Goal: Use online tool/utility

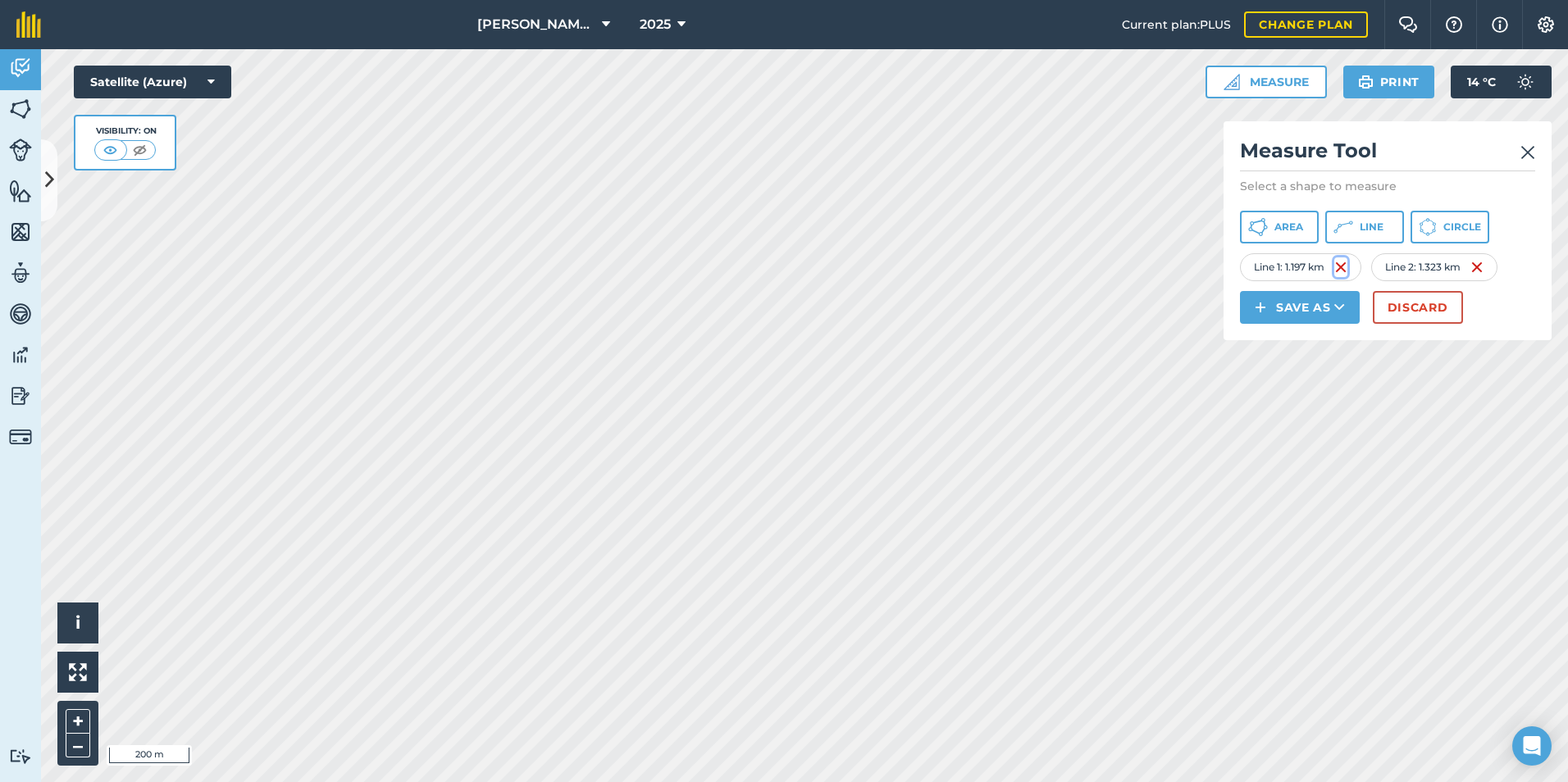
click at [1346, 268] on img at bounding box center [1341, 267] width 13 height 19
click at [1275, 228] on span "Area" at bounding box center [1289, 228] width 29 height 13
drag, startPoint x: 1292, startPoint y: 225, endPoint x: 1240, endPoint y: 222, distance: 52.1
click at [1292, 224] on span "Area" at bounding box center [1289, 228] width 29 height 13
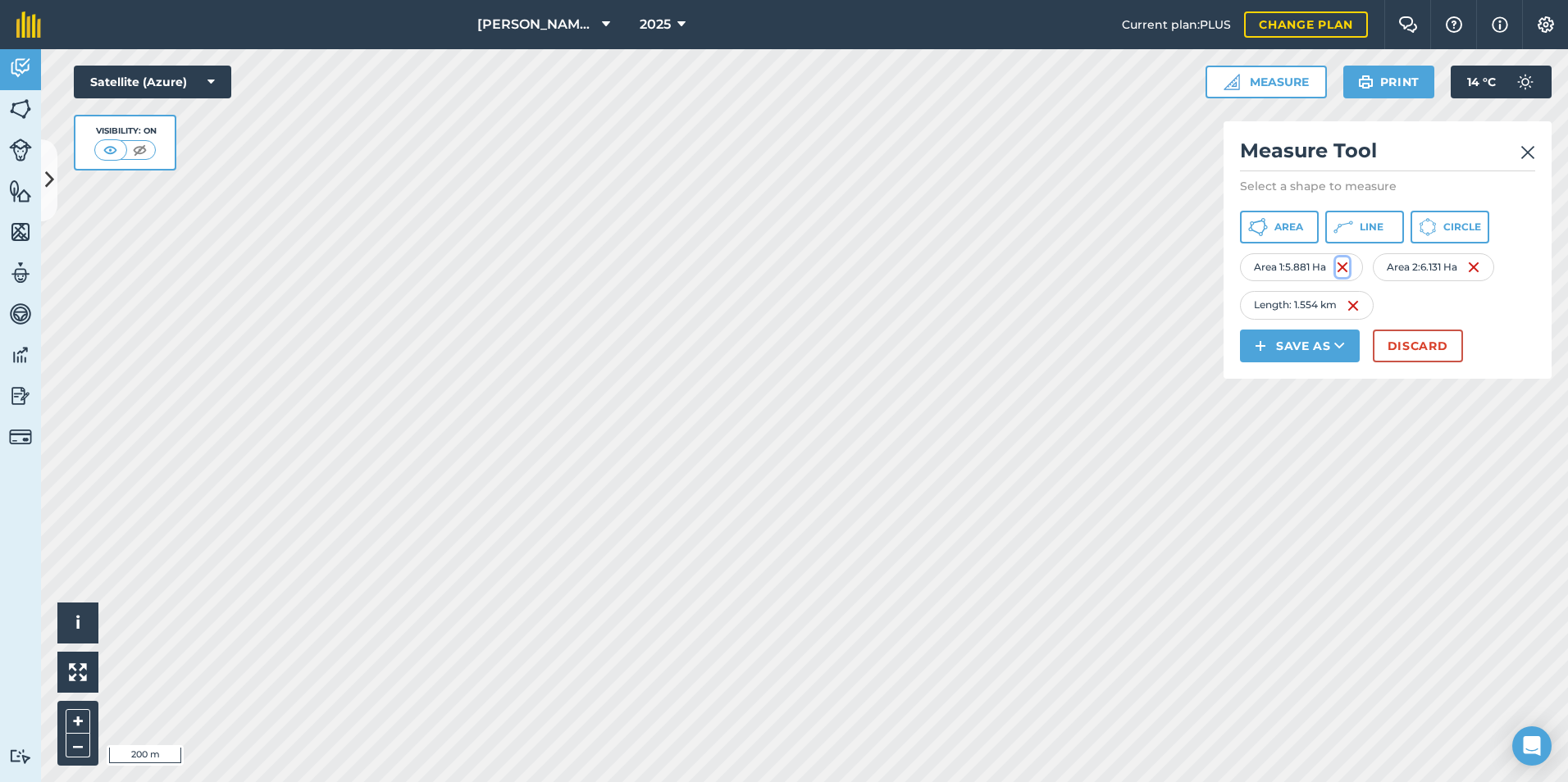
click at [1346, 268] on img at bounding box center [1343, 267] width 13 height 19
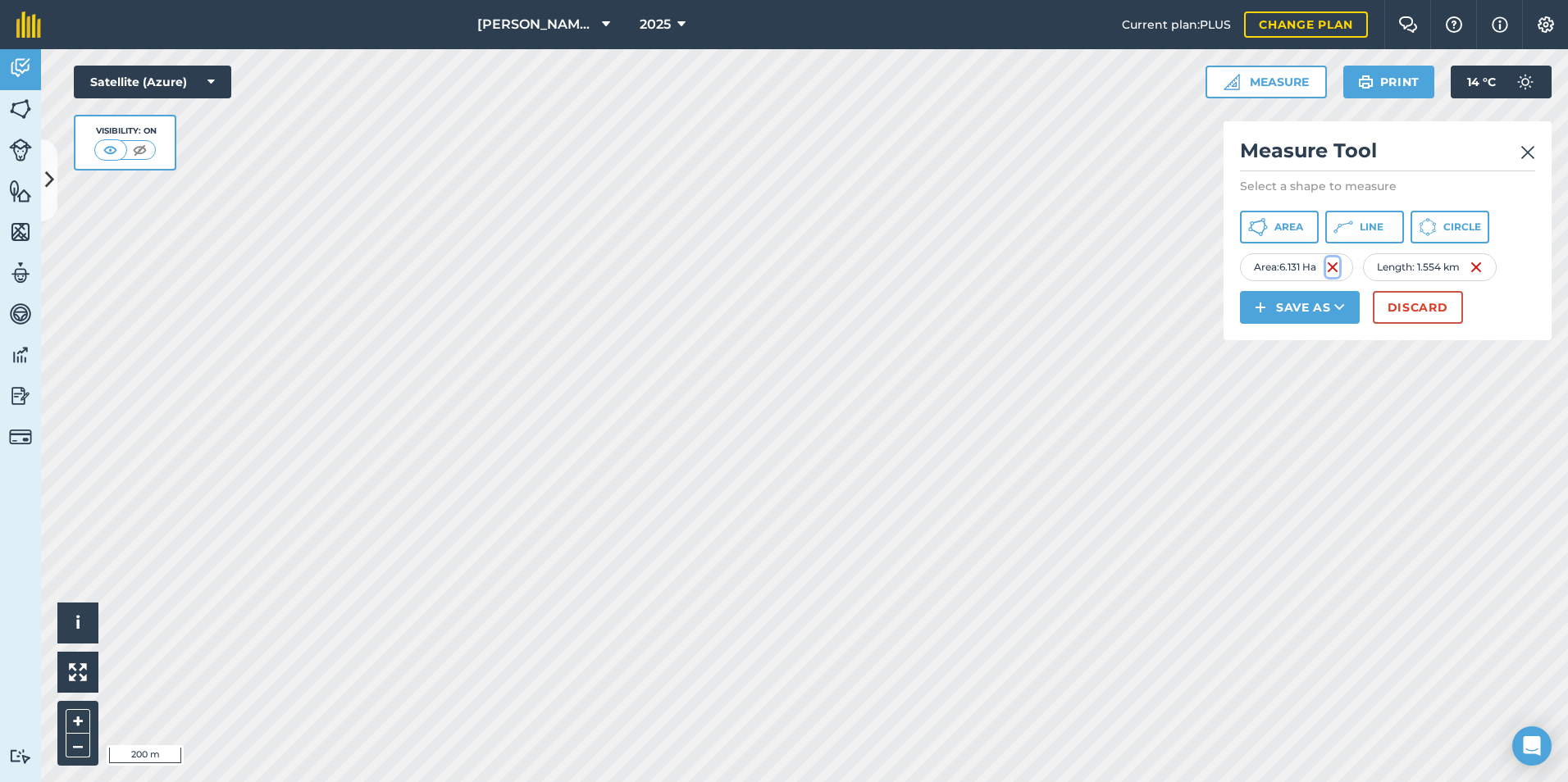
click at [1337, 266] on img at bounding box center [1333, 267] width 13 height 19
click at [1293, 306] on button "Save as" at bounding box center [1300, 307] width 120 height 33
click at [1297, 378] on link "Feature" at bounding box center [1300, 381] width 115 height 36
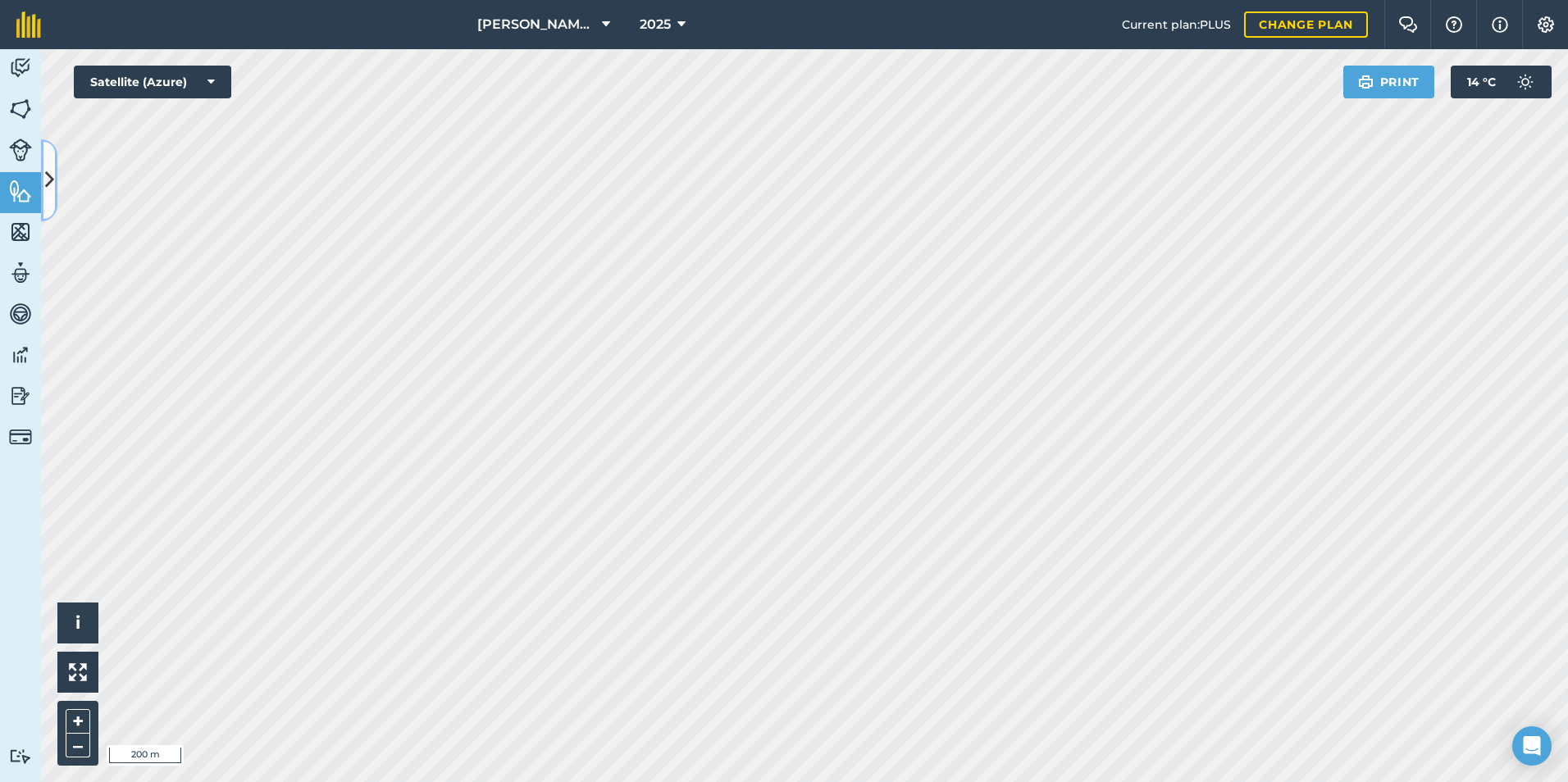
click at [55, 191] on button at bounding box center [50, 181] width 17 height 82
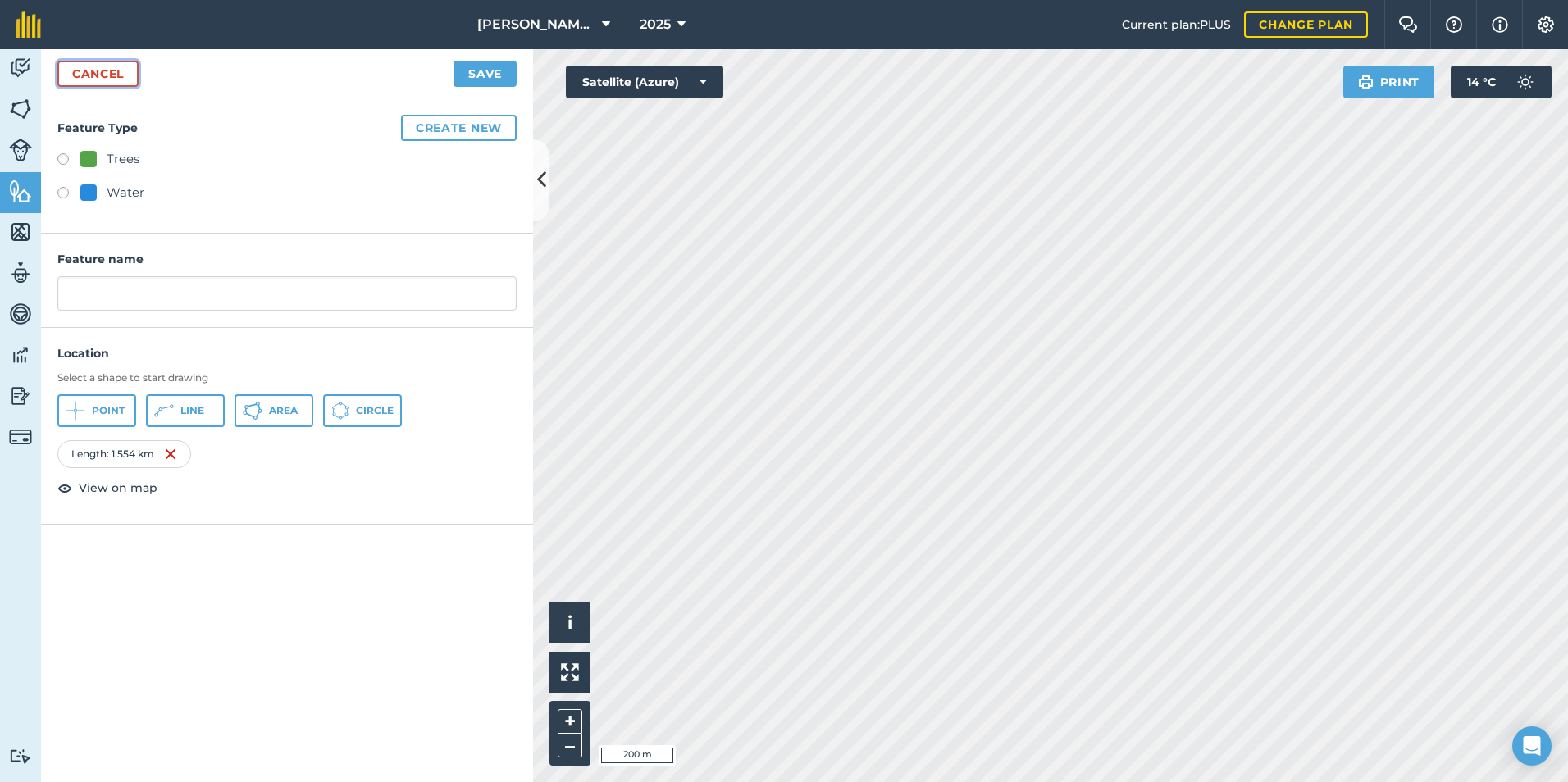
click at [105, 79] on link "Cancel" at bounding box center [97, 73] width 82 height 26
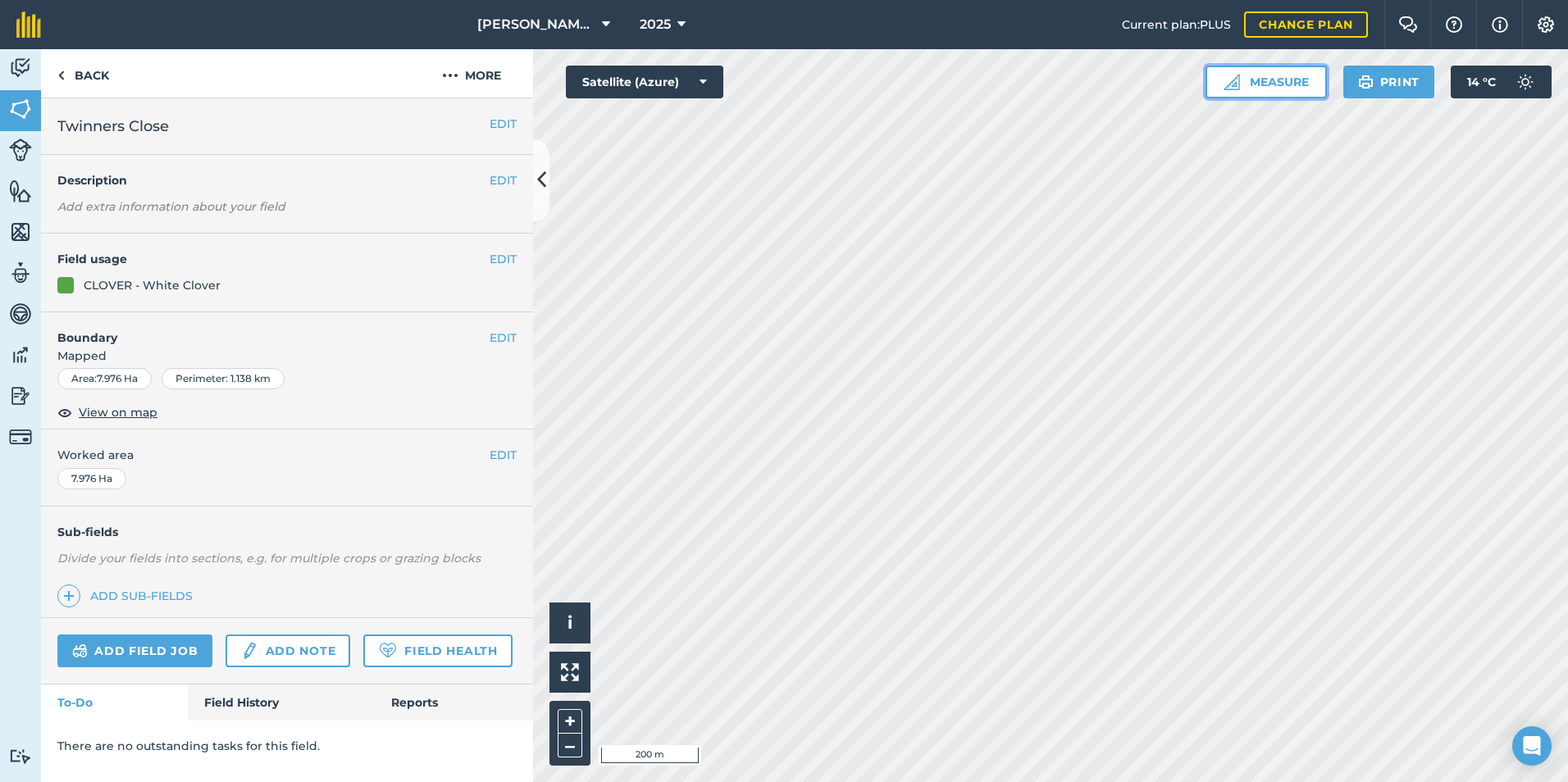
click at [1265, 91] on button "Measure" at bounding box center [1266, 81] width 121 height 33
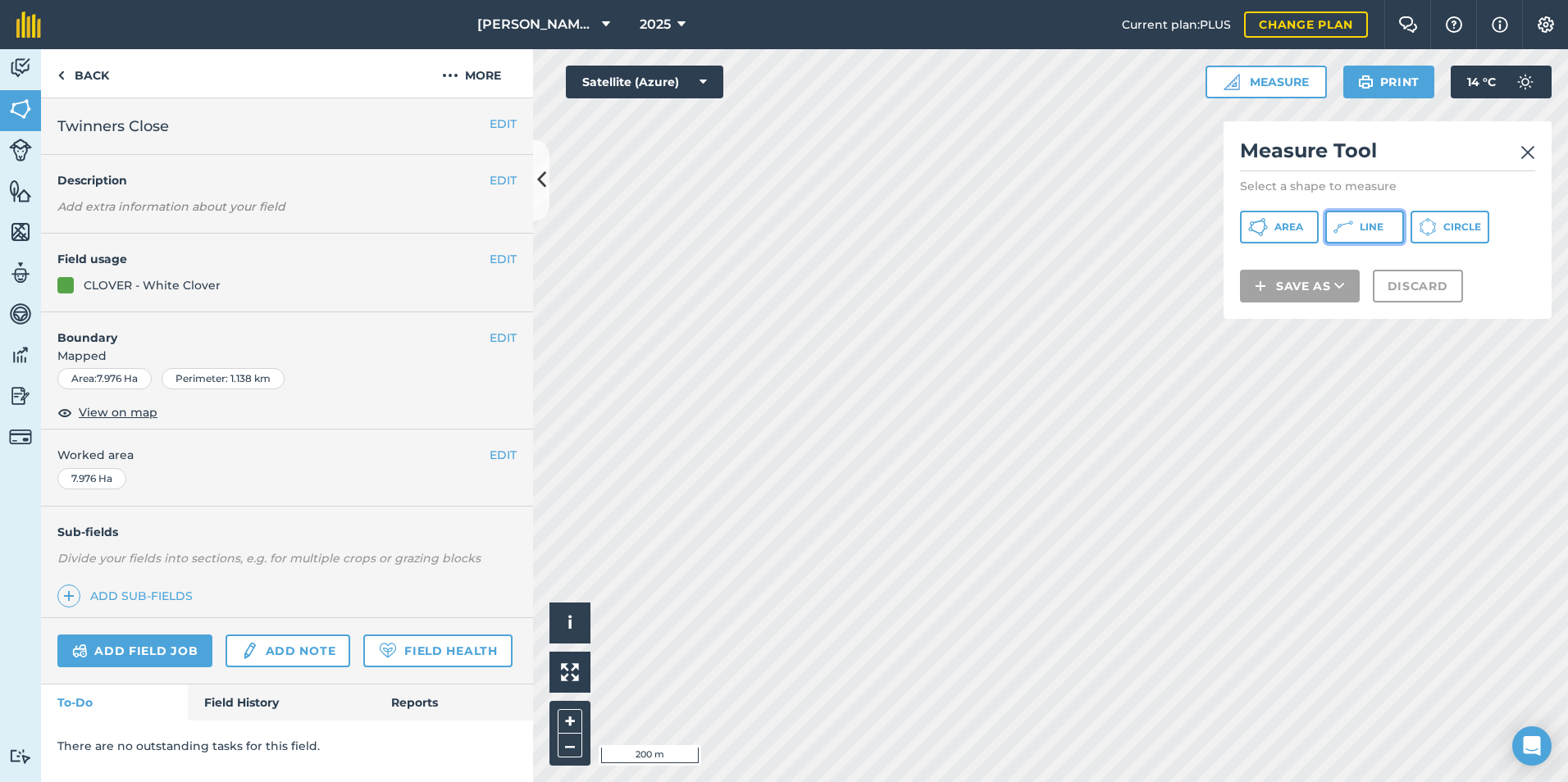
click at [1339, 228] on icon at bounding box center [1343, 227] width 19 height 19
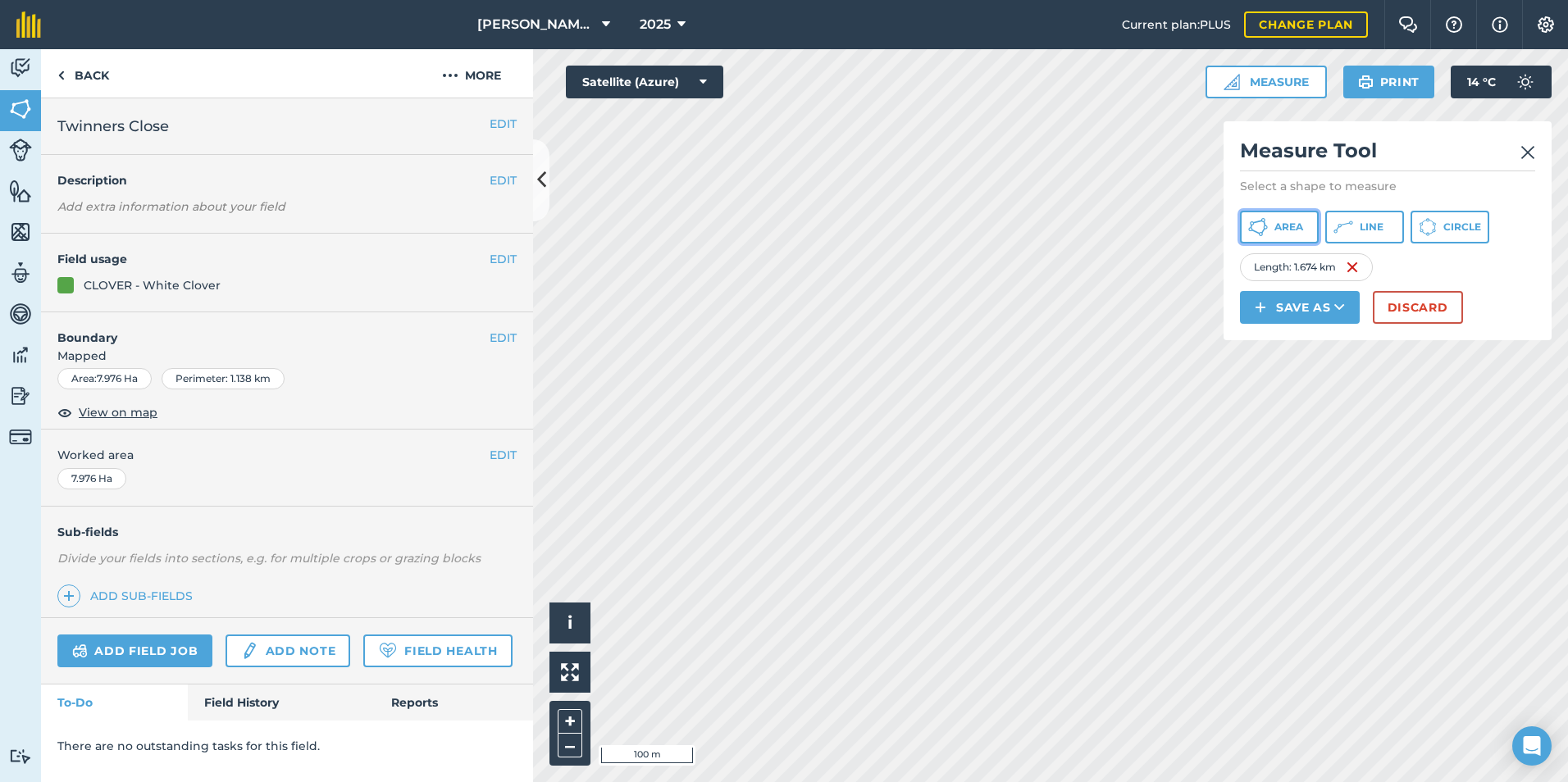
click at [1294, 231] on span "Area" at bounding box center [1289, 228] width 29 height 13
click at [1344, 264] on img at bounding box center [1341, 267] width 13 height 19
click at [1364, 224] on span "Line" at bounding box center [1371, 228] width 24 height 13
click at [1381, 224] on span "Line" at bounding box center [1371, 228] width 24 height 13
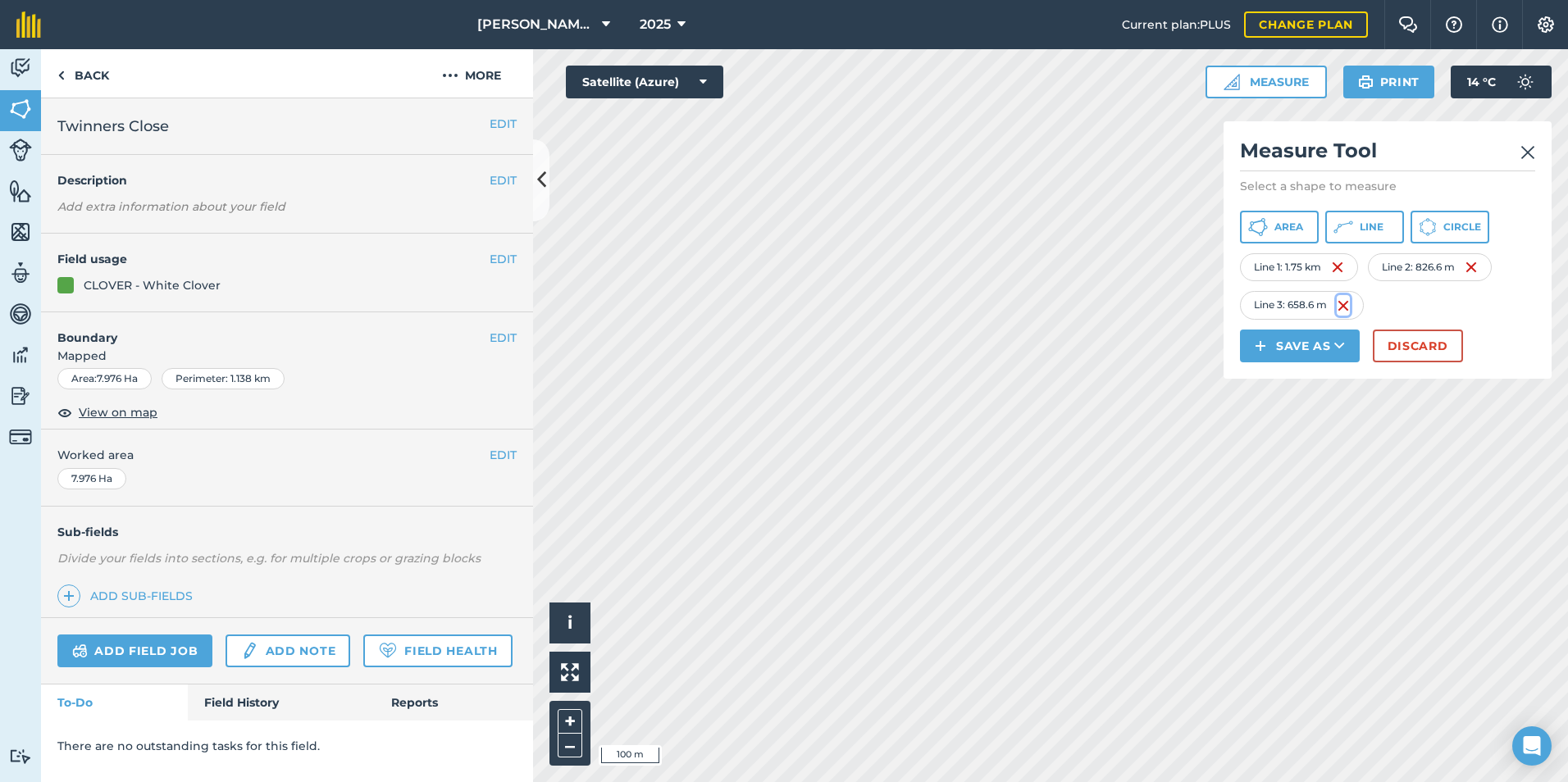
click at [1341, 307] on img at bounding box center [1344, 305] width 13 height 19
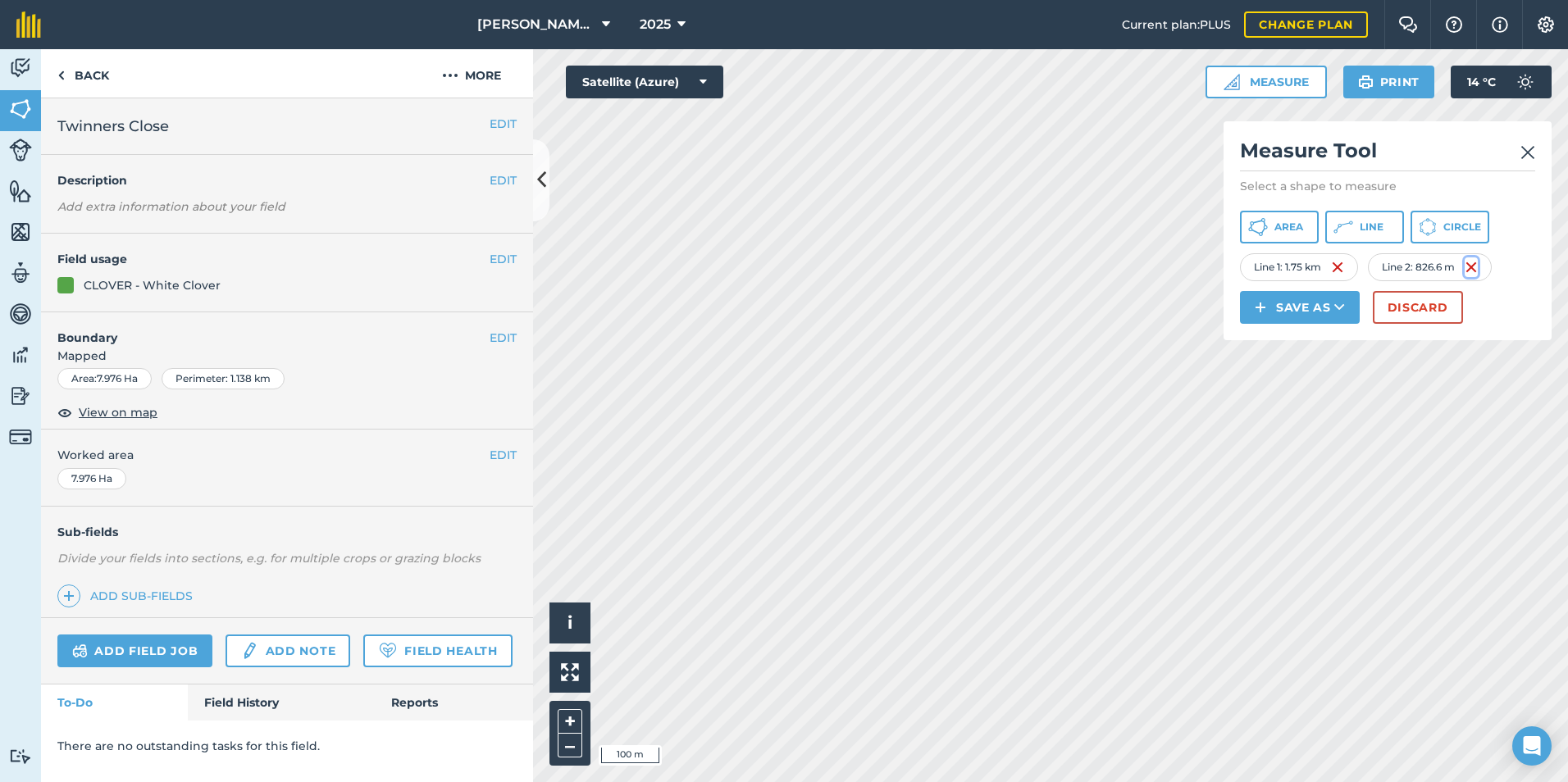
click at [1475, 267] on img at bounding box center [1471, 267] width 13 height 19
click at [1394, 306] on button "Discard" at bounding box center [1418, 307] width 90 height 33
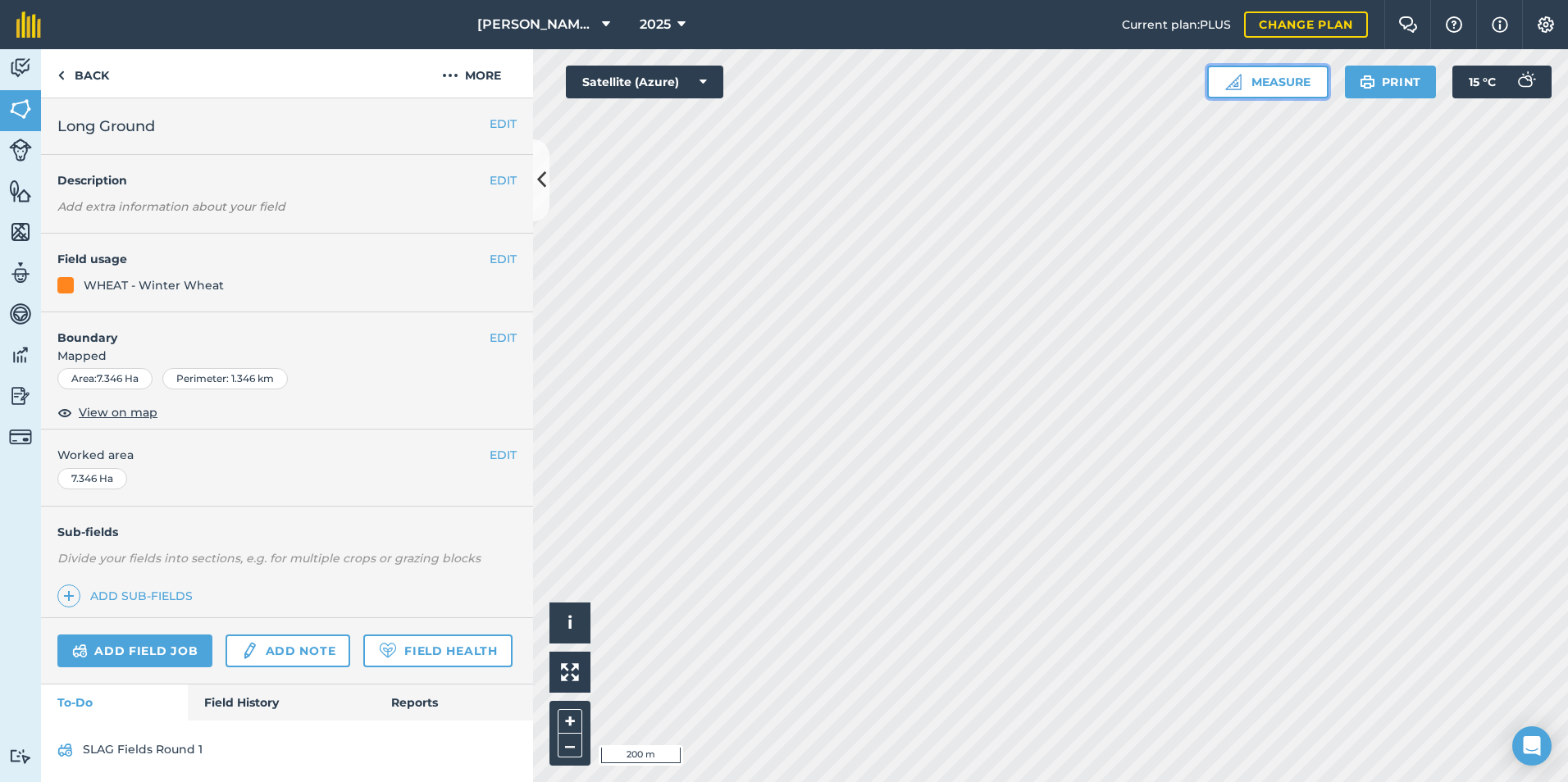
click at [1234, 78] on img at bounding box center [1234, 82] width 17 height 17
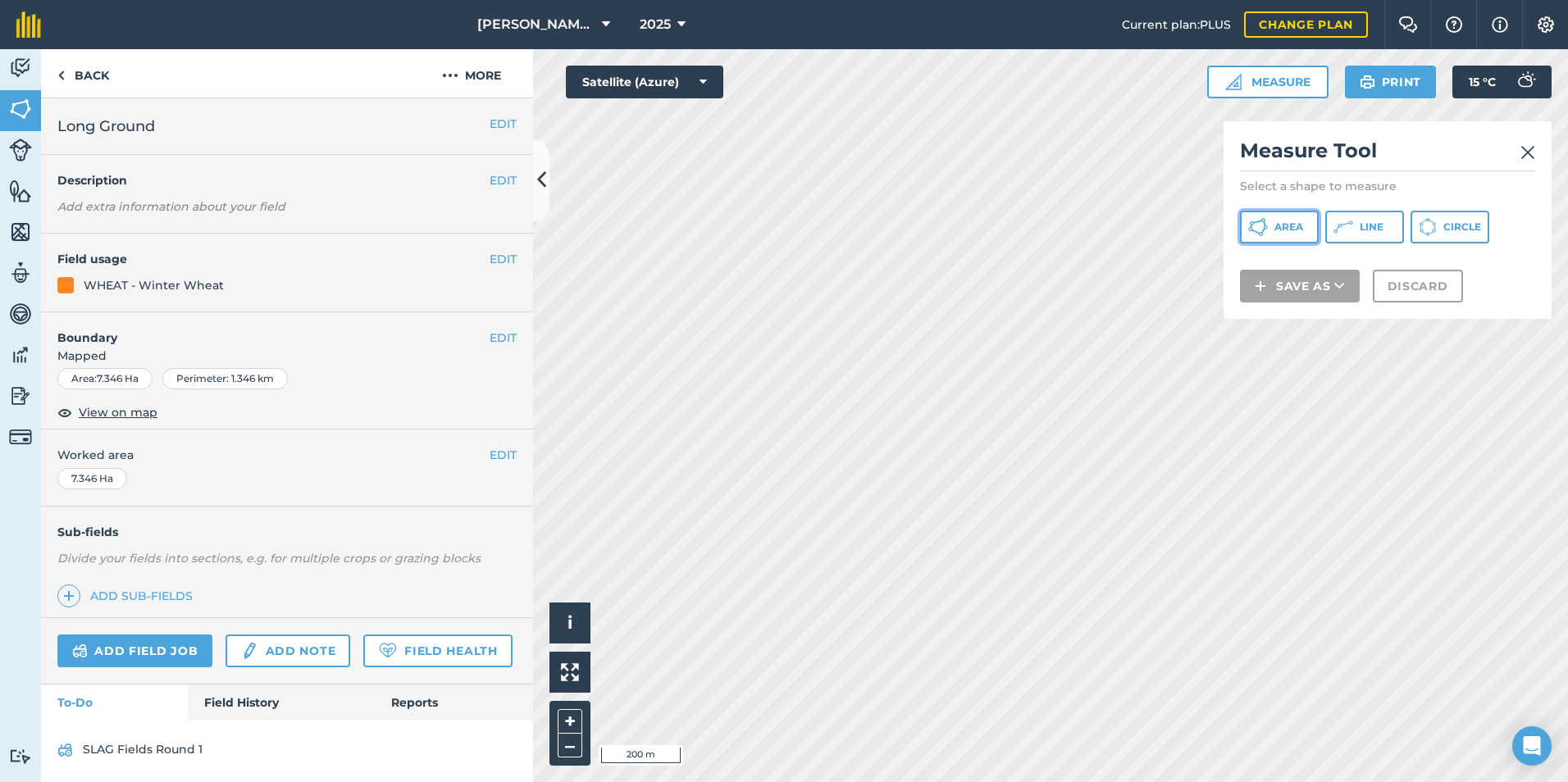
click at [1299, 228] on span "Area" at bounding box center [1289, 228] width 29 height 13
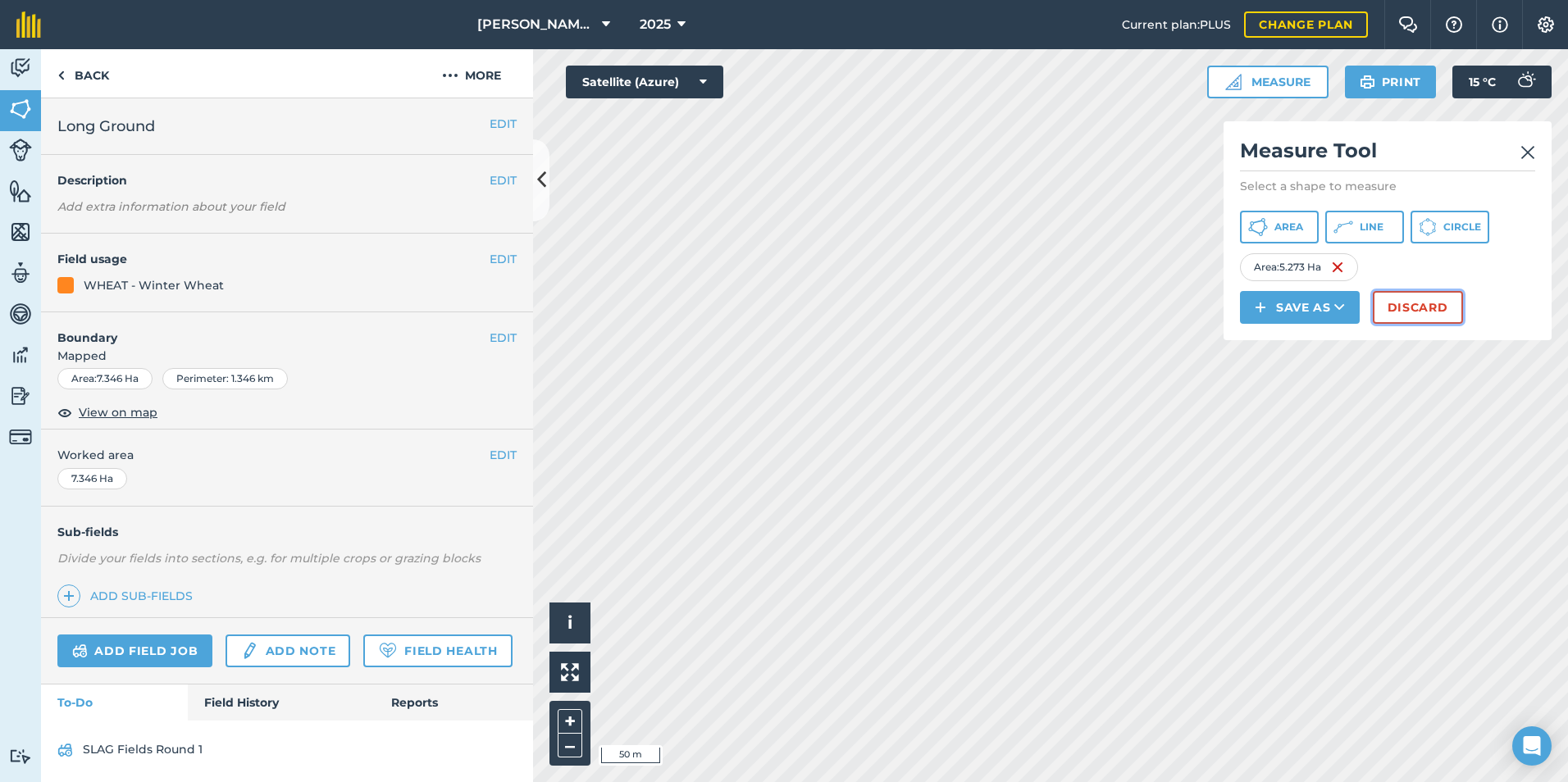
click at [1376, 307] on button "Discard" at bounding box center [1418, 307] width 90 height 33
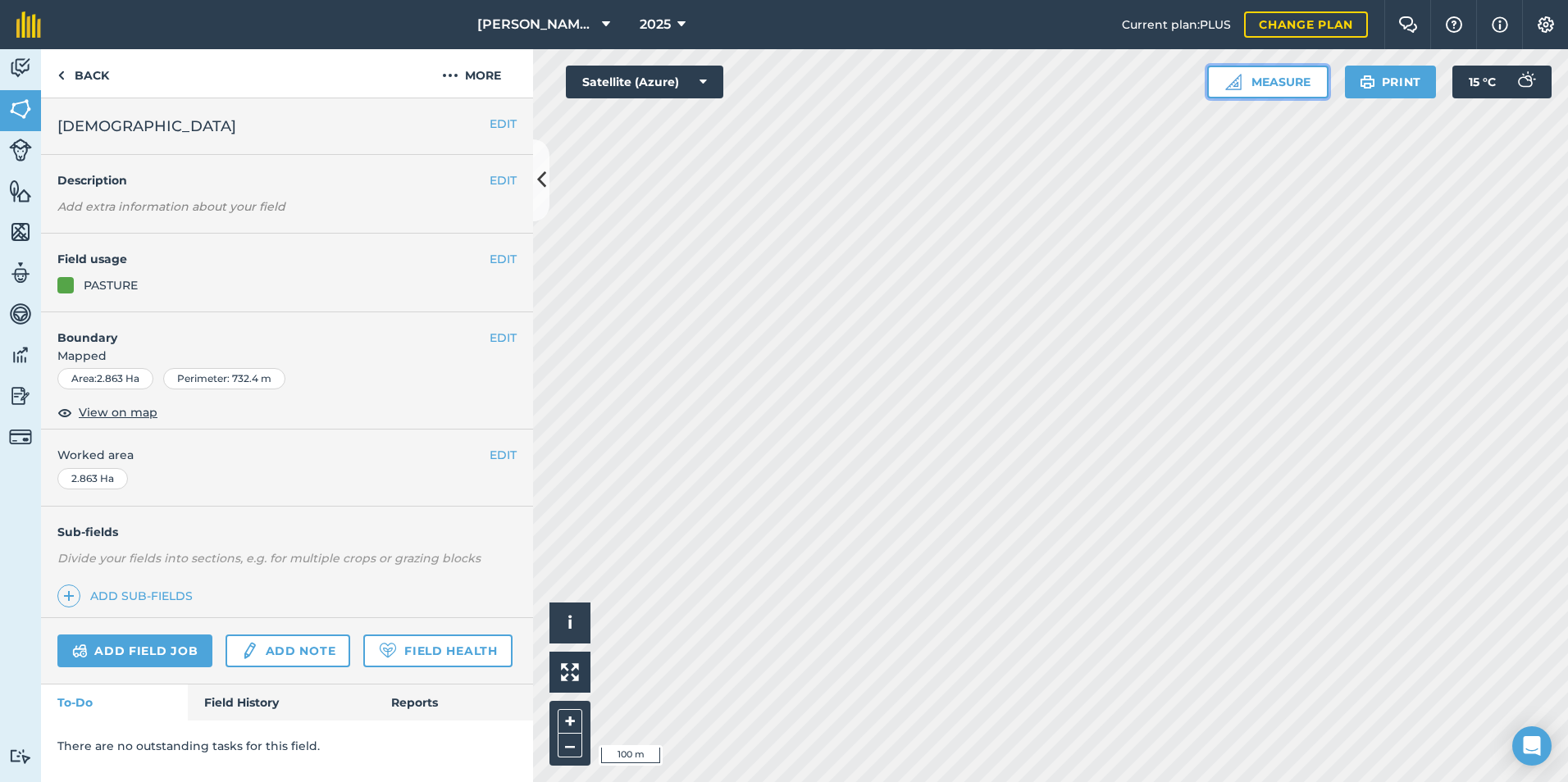
click at [1225, 81] on img at bounding box center [1234, 82] width 17 height 17
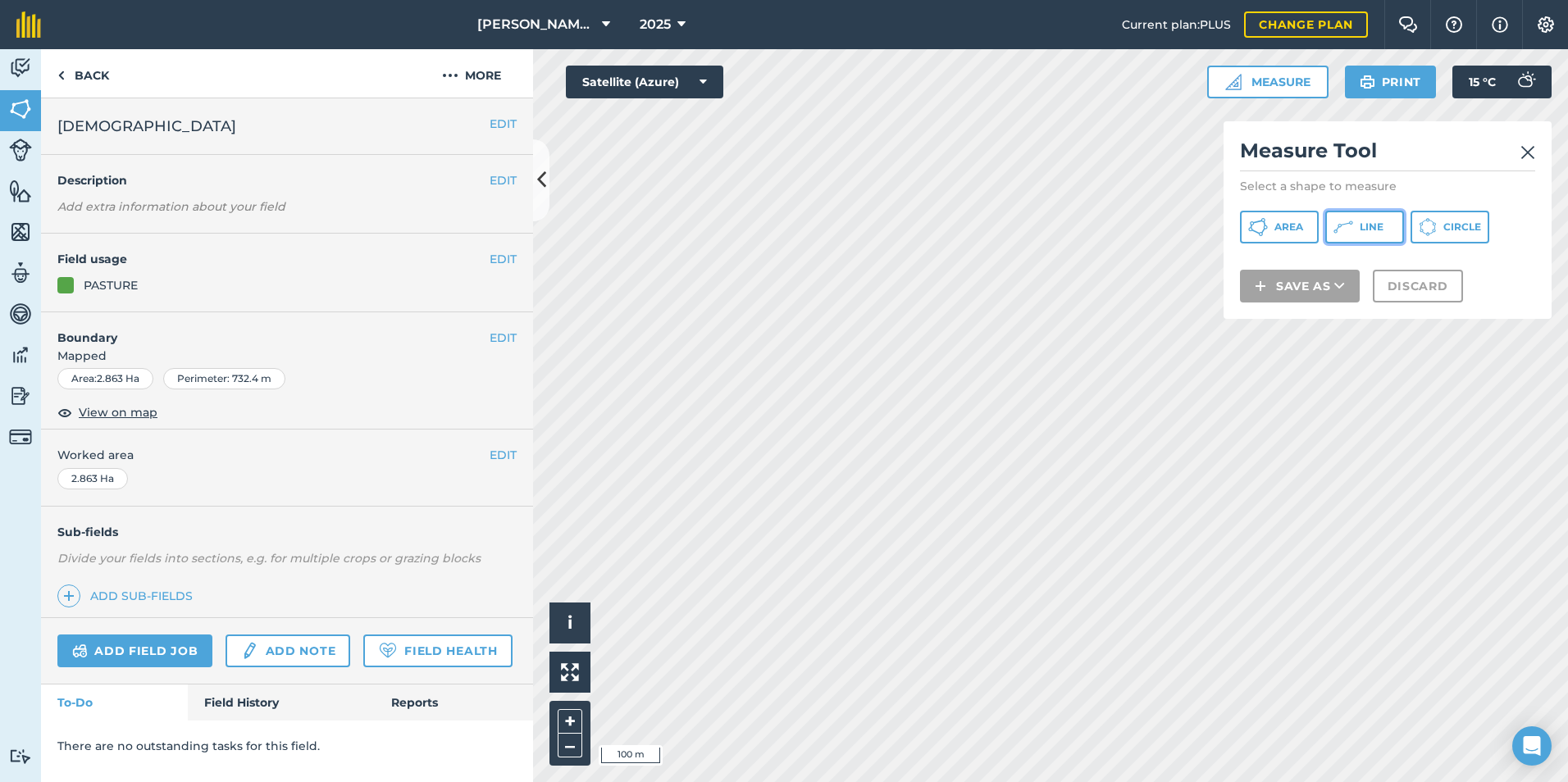
click at [1345, 230] on icon at bounding box center [1343, 227] width 19 height 19
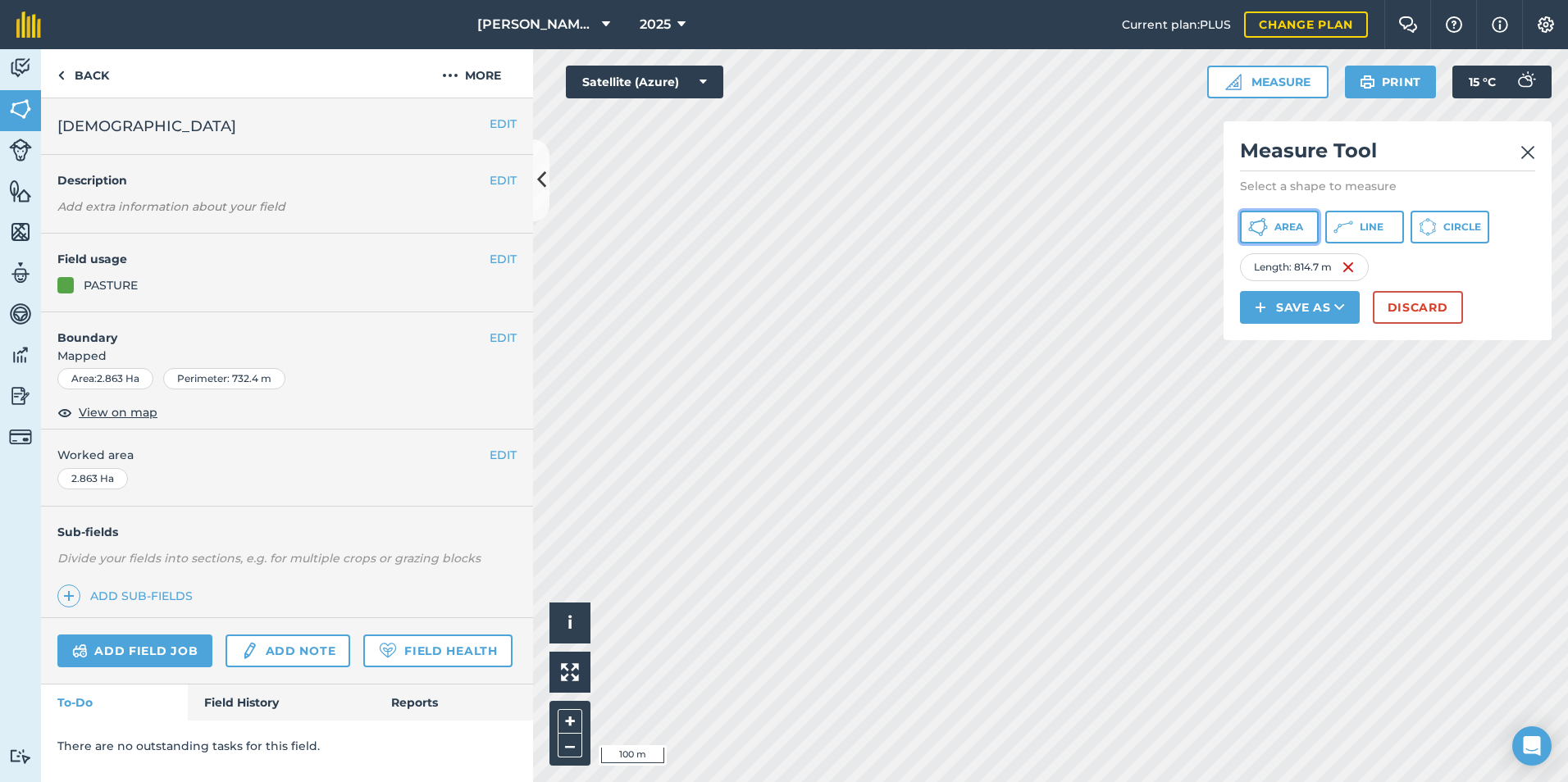
click at [1270, 236] on button "Area" at bounding box center [1280, 227] width 79 height 33
click at [1439, 308] on button "Discard" at bounding box center [1418, 307] width 90 height 33
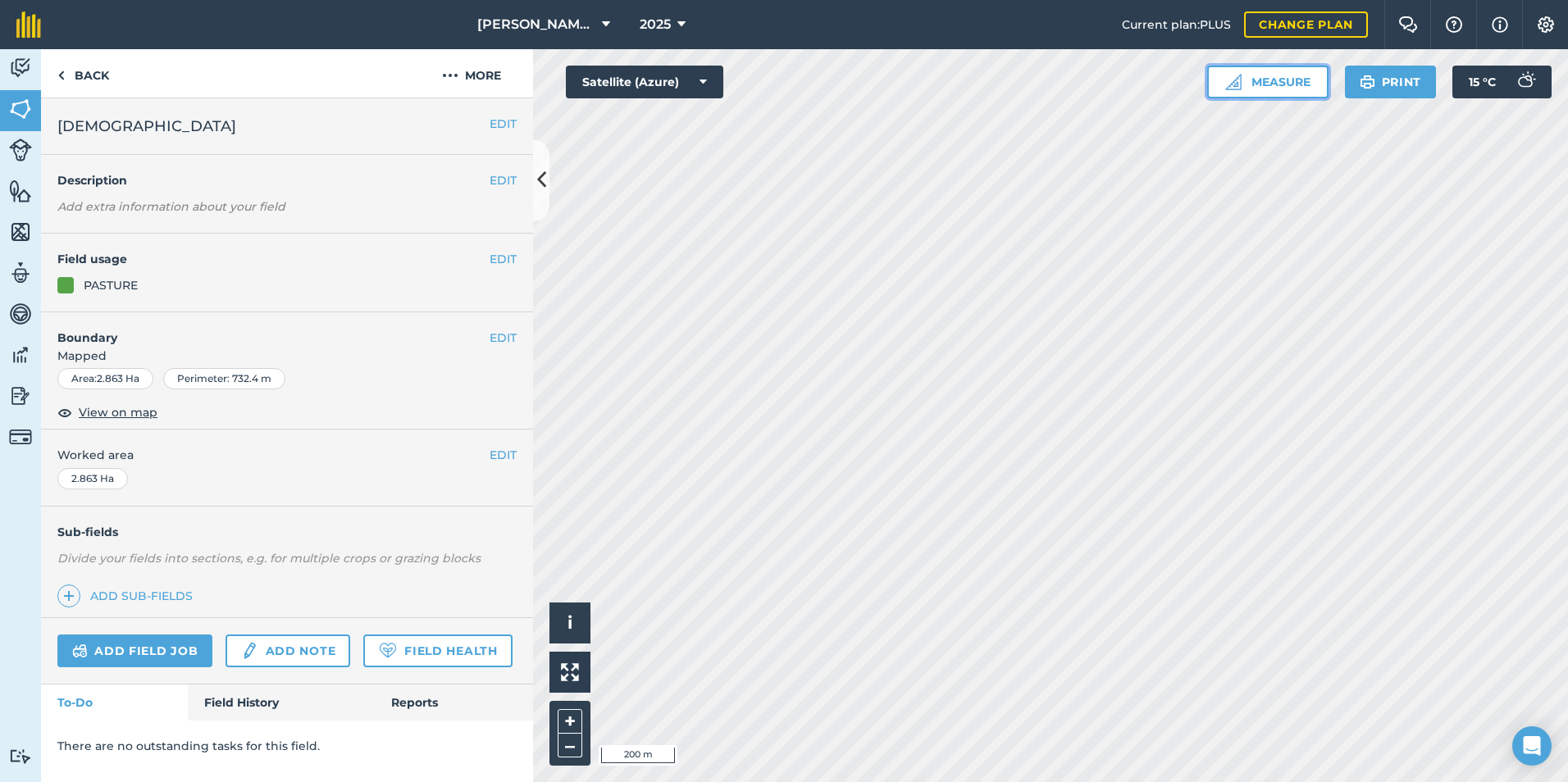
click at [1261, 71] on button "Measure" at bounding box center [1268, 81] width 121 height 33
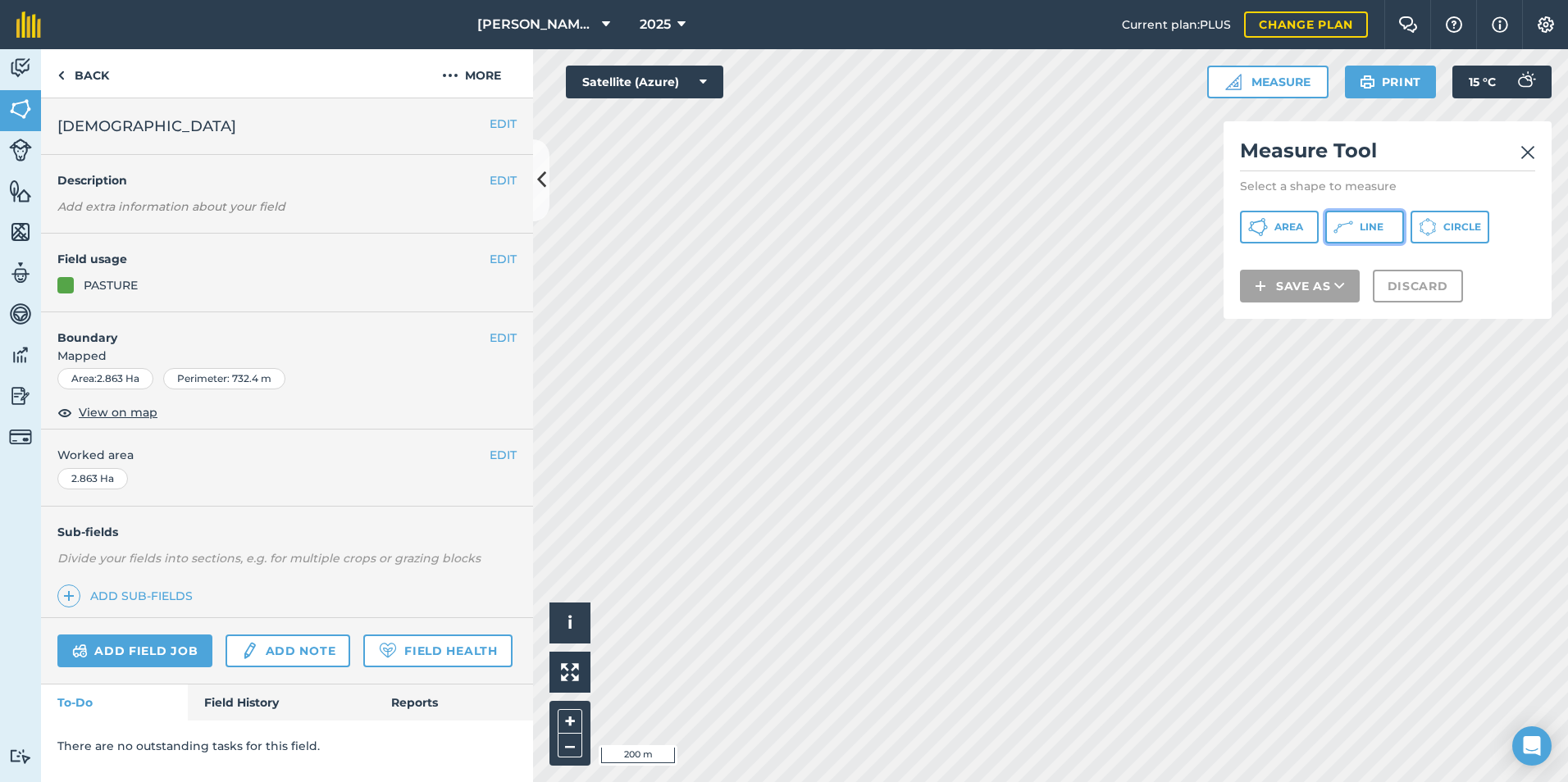
click at [1350, 228] on icon at bounding box center [1343, 227] width 19 height 19
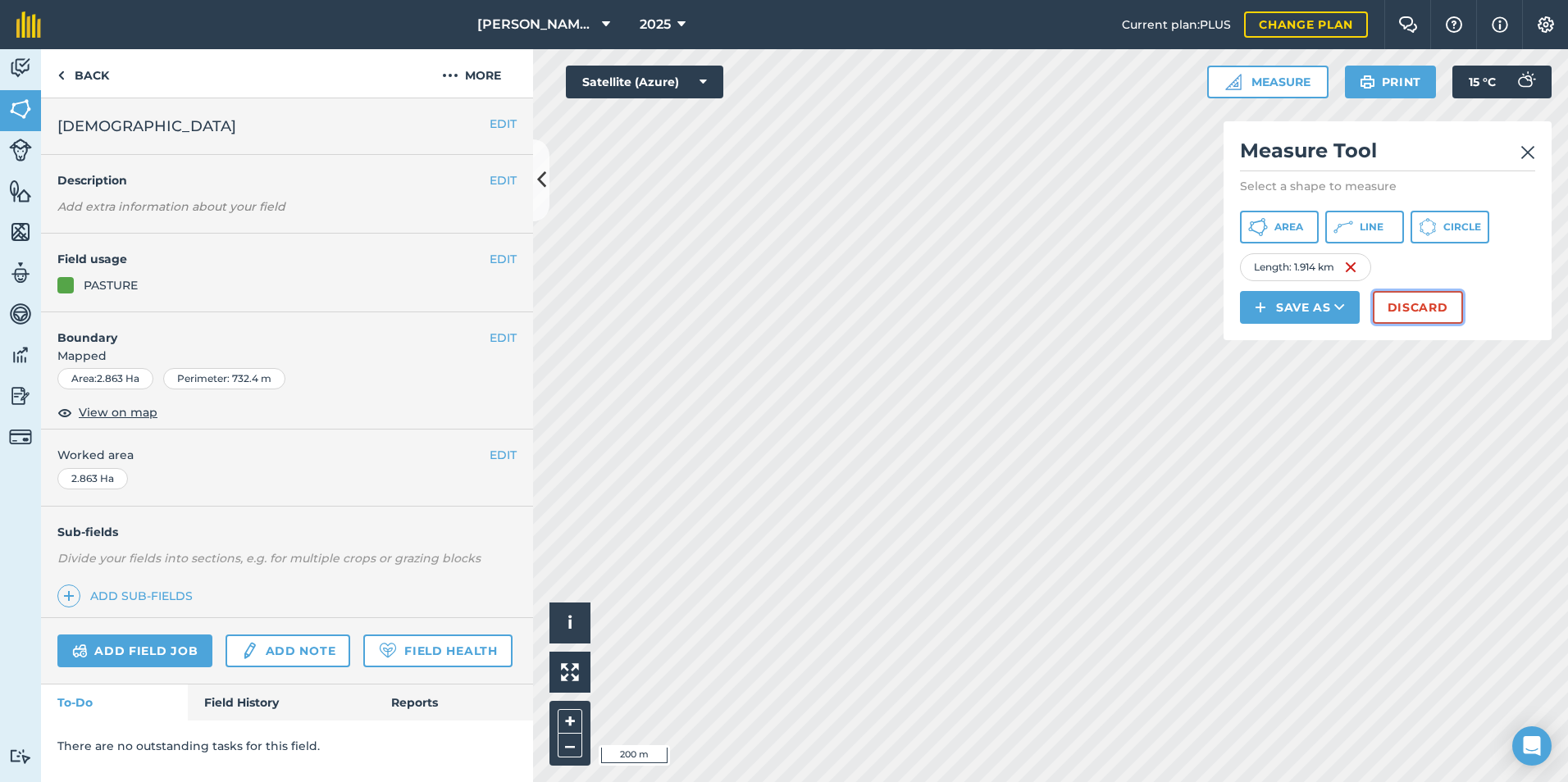
click at [1409, 306] on button "Discard" at bounding box center [1418, 307] width 90 height 33
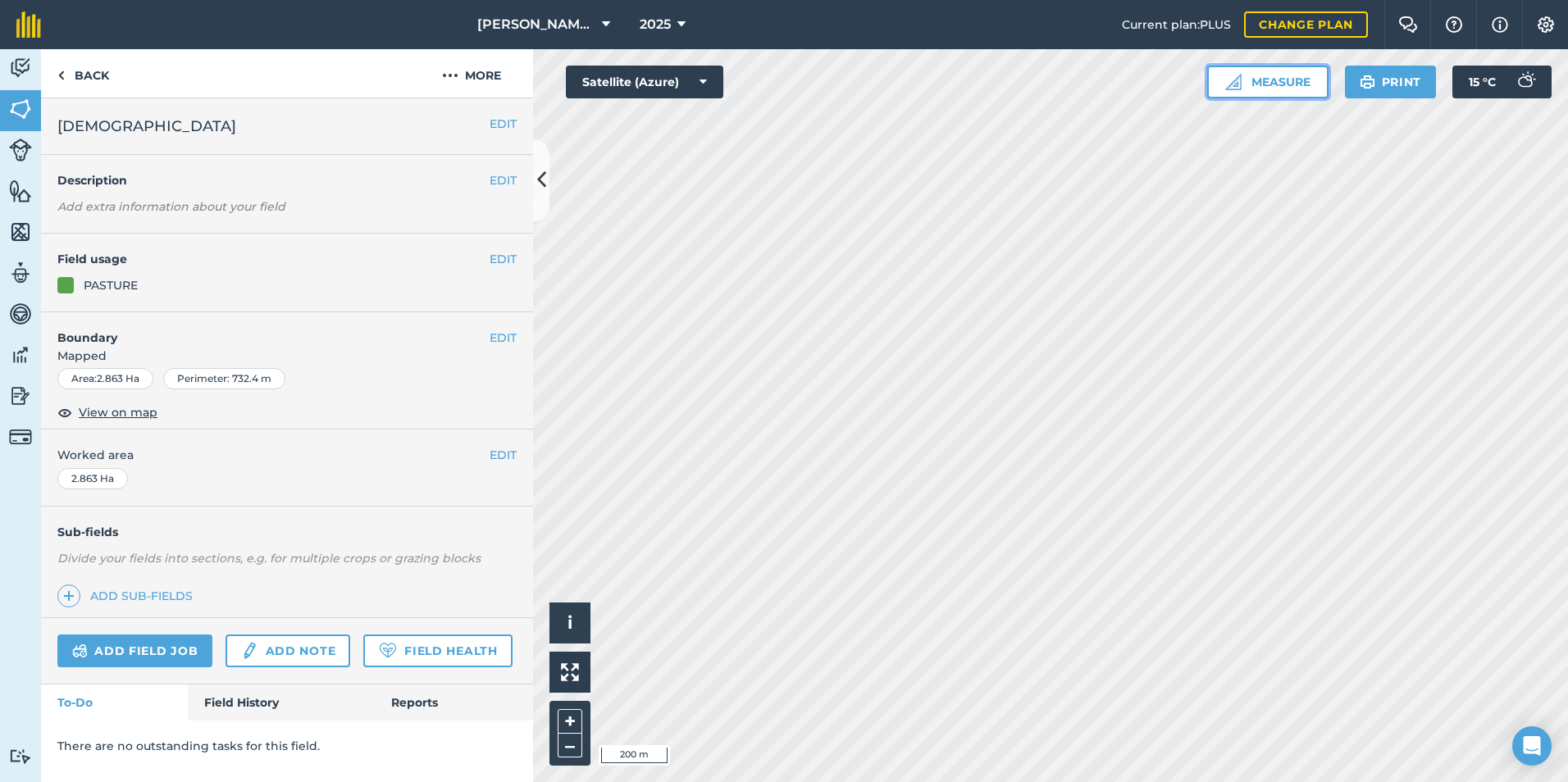
click at [1265, 72] on button "Measure" at bounding box center [1268, 81] width 121 height 33
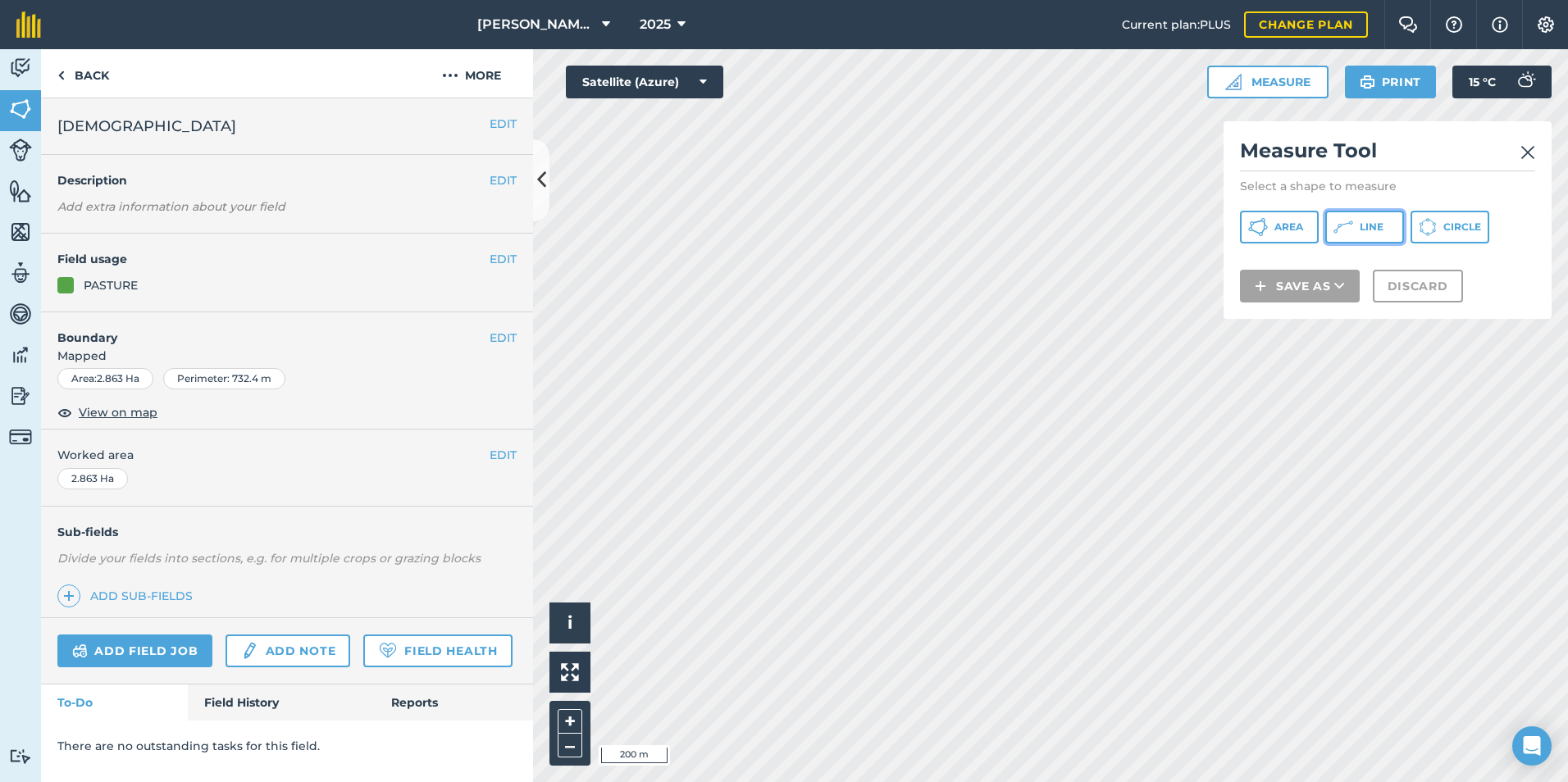
click at [1372, 213] on button "Line" at bounding box center [1365, 227] width 79 height 33
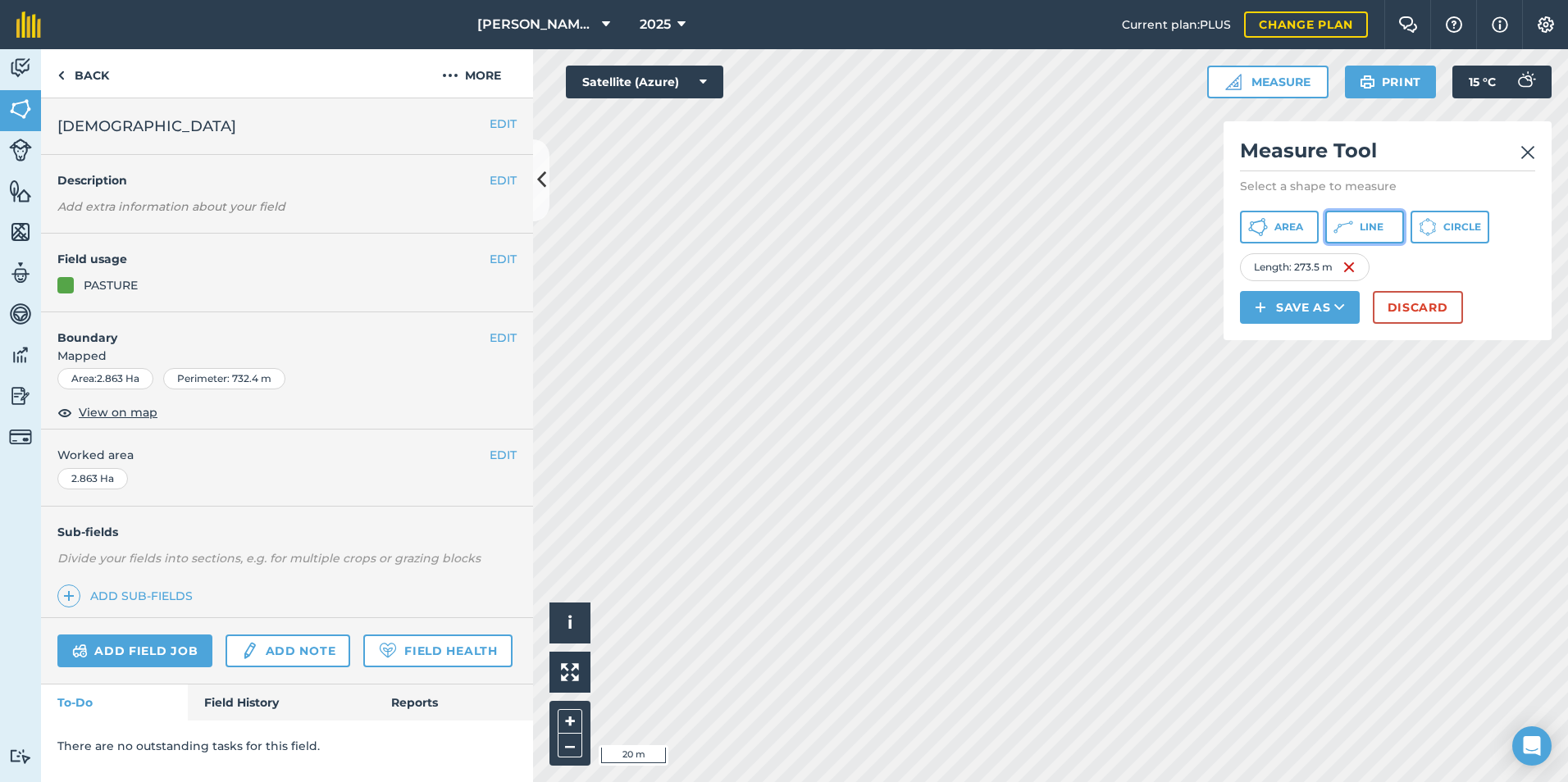
click at [1377, 230] on span "Line" at bounding box center [1371, 228] width 24 height 13
click at [1439, 300] on button "Discard" at bounding box center [1418, 307] width 90 height 33
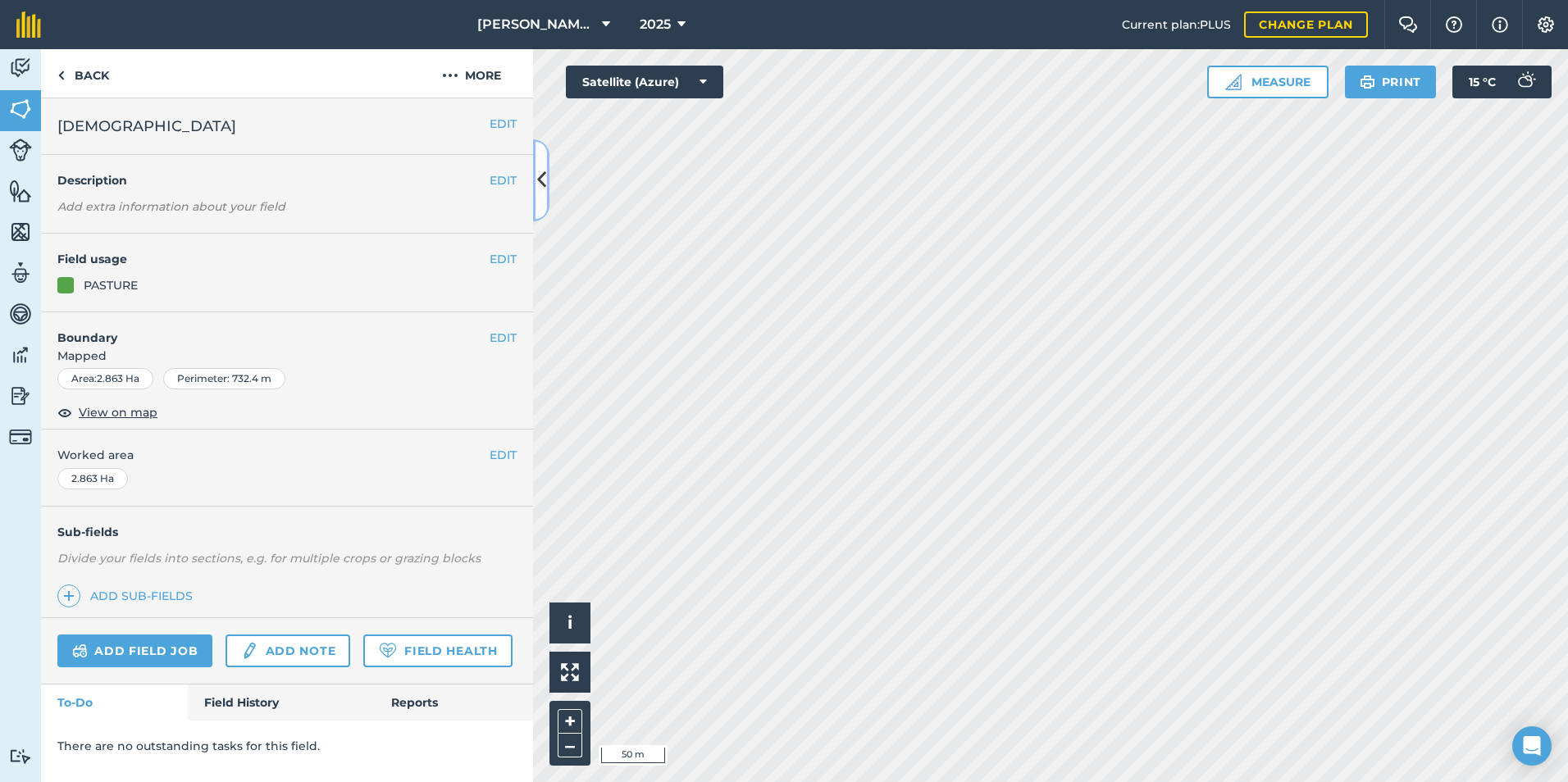
click at [539, 180] on icon at bounding box center [541, 180] width 9 height 29
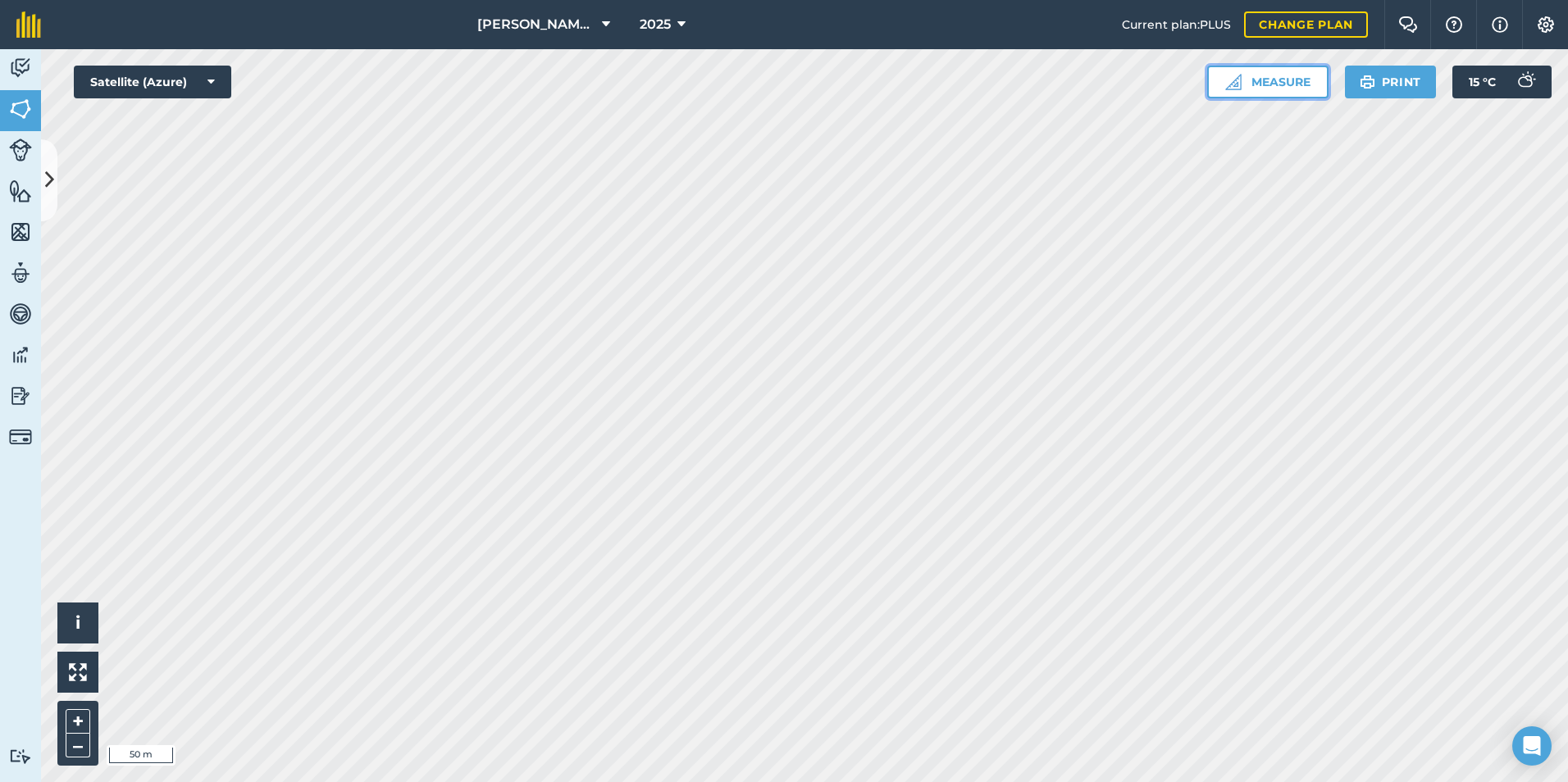
click at [1239, 79] on img at bounding box center [1234, 82] width 17 height 17
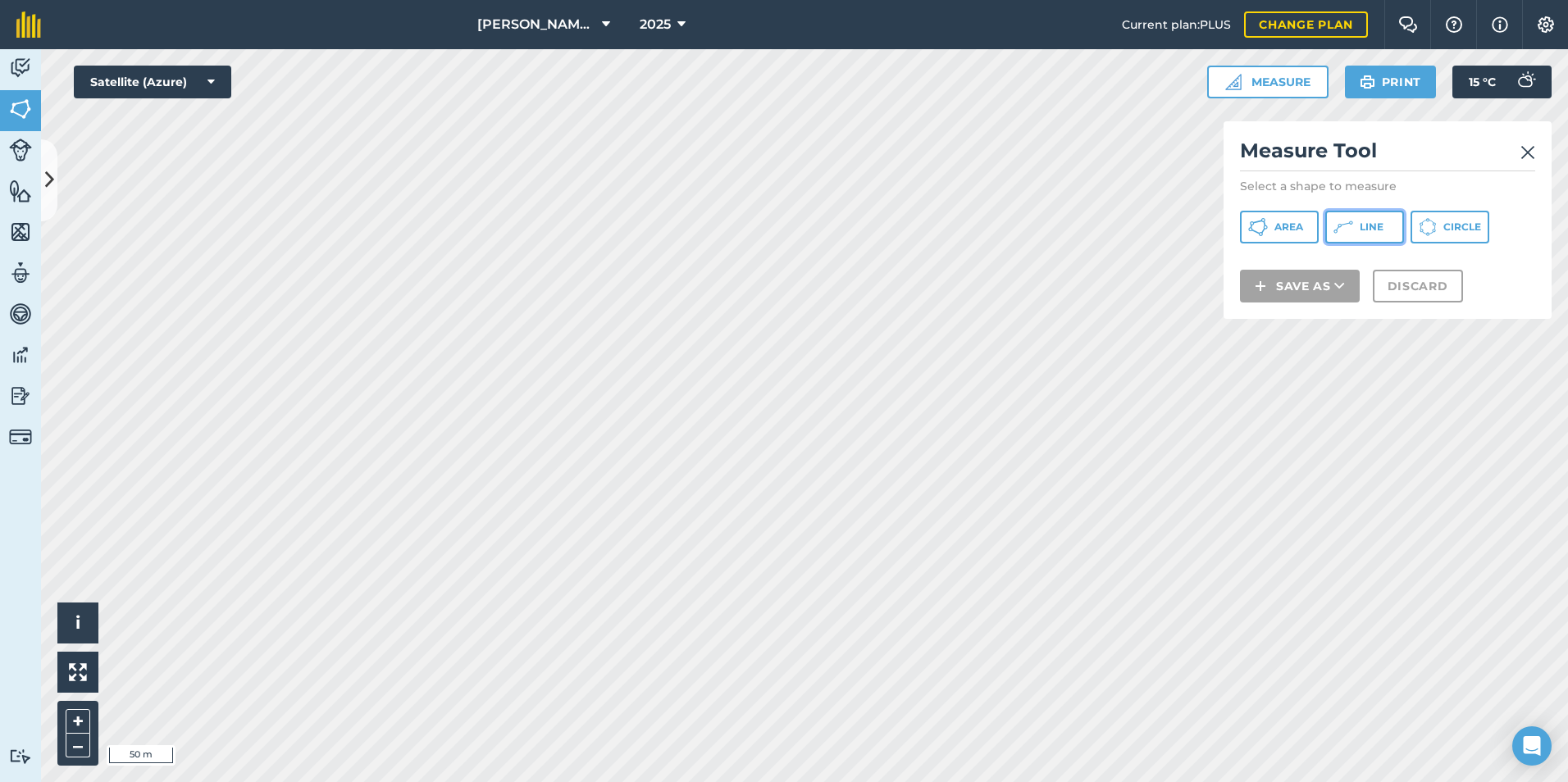
click at [1337, 223] on icon at bounding box center [1343, 227] width 19 height 19
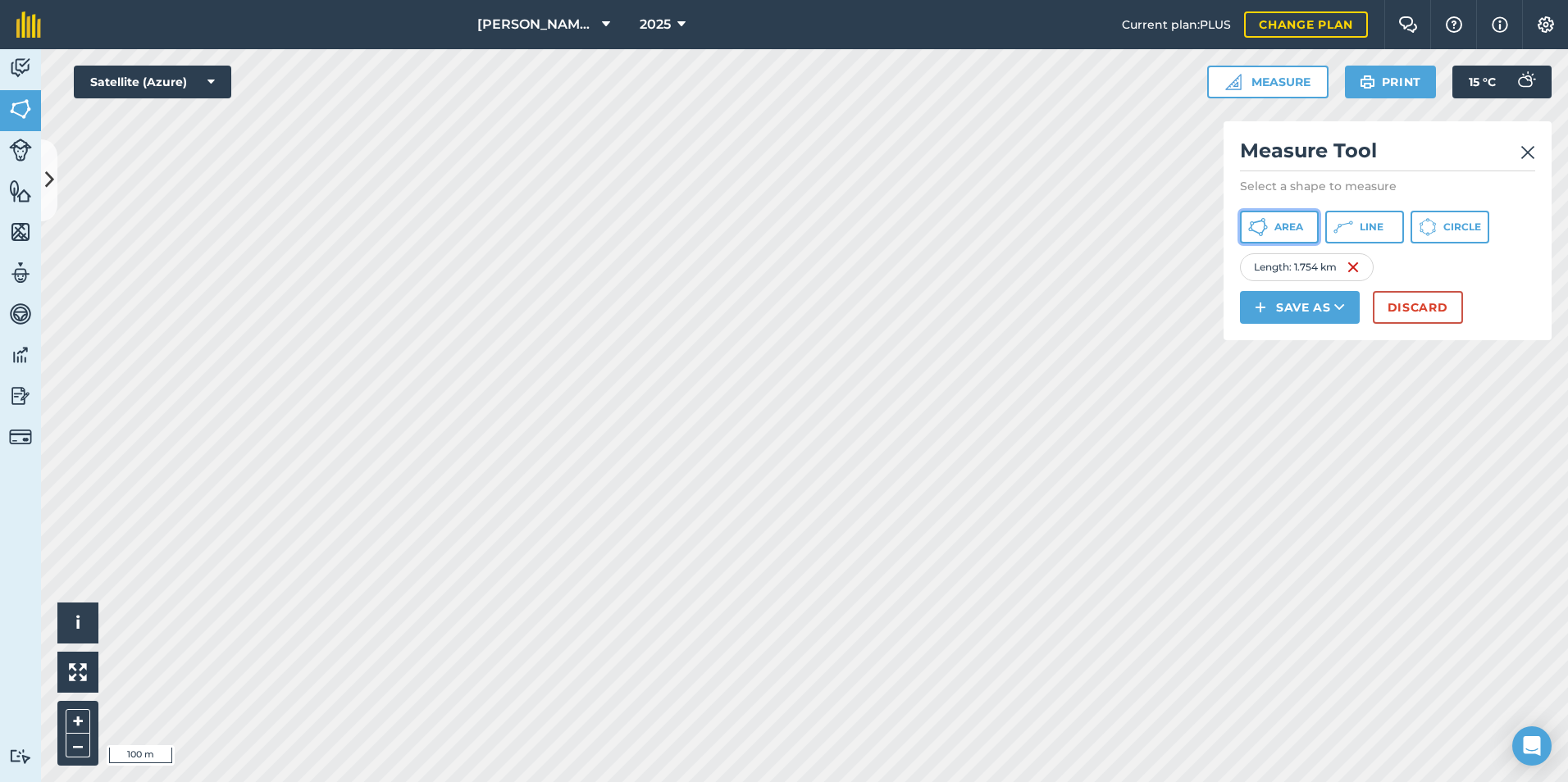
click at [1314, 232] on button "Area" at bounding box center [1280, 227] width 79 height 33
click at [1411, 306] on button "Discard" at bounding box center [1418, 307] width 90 height 33
